Goal: Check status

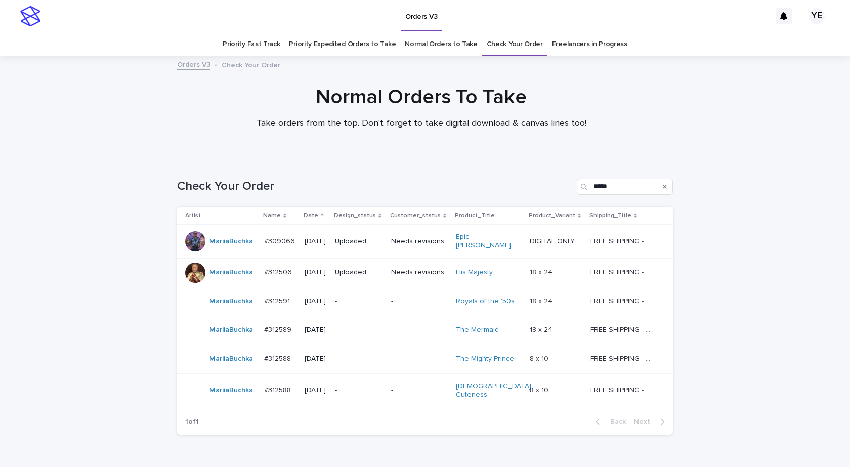
scroll to position [17, 0]
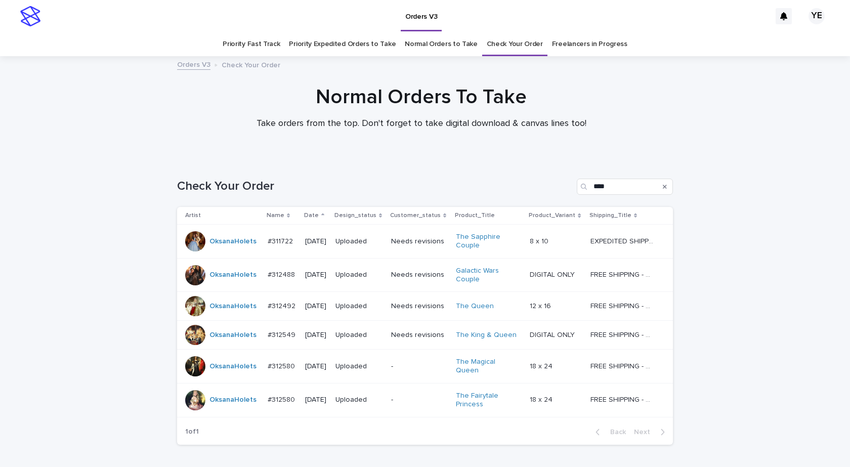
scroll to position [60, 0]
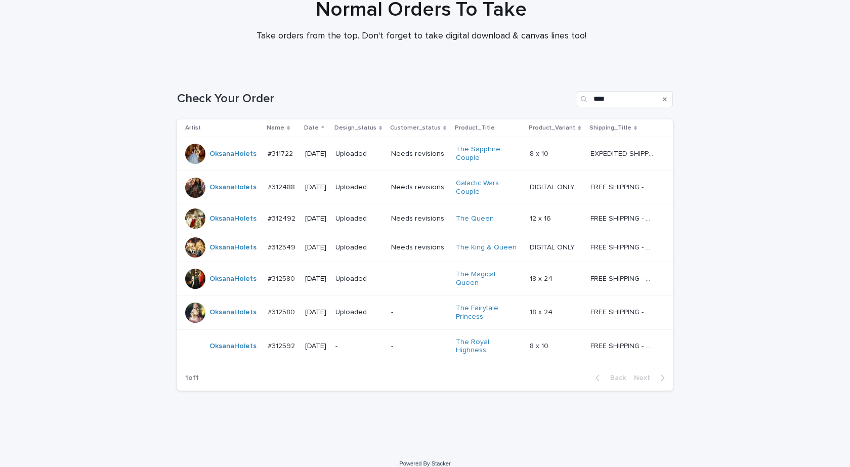
scroll to position [89, 0]
